Goal: Use online tool/utility: Utilize a website feature to perform a specific function

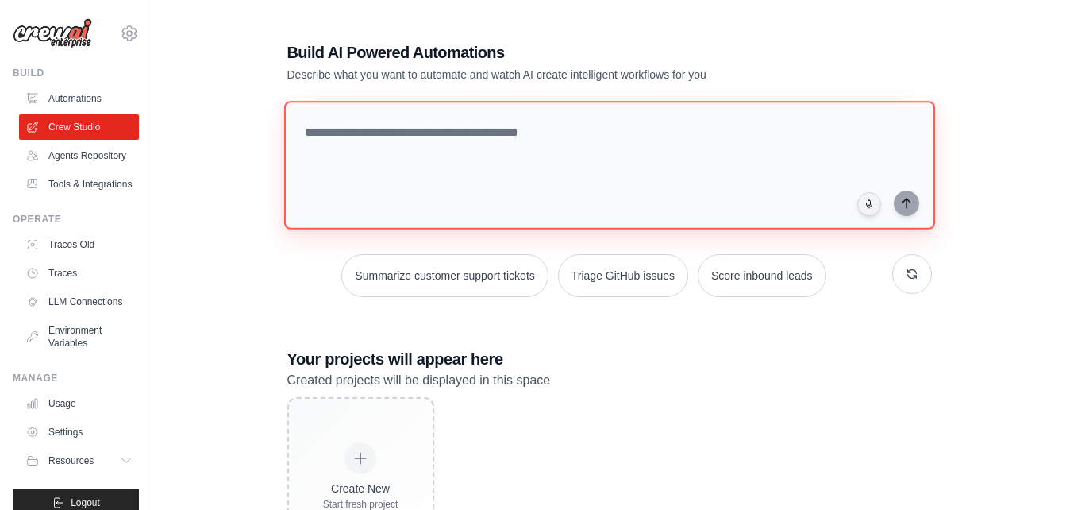
click at [365, 165] on textarea at bounding box center [608, 165] width 651 height 129
